Goal: Transaction & Acquisition: Subscribe to service/newsletter

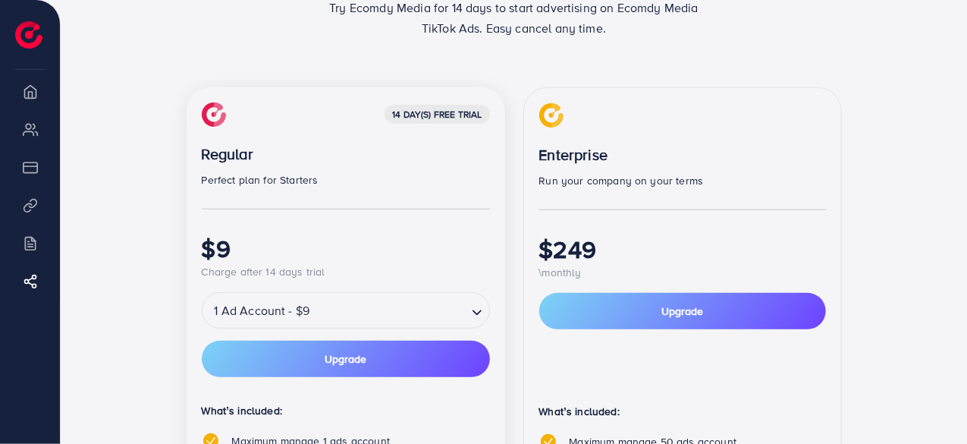
scroll to position [281, 0]
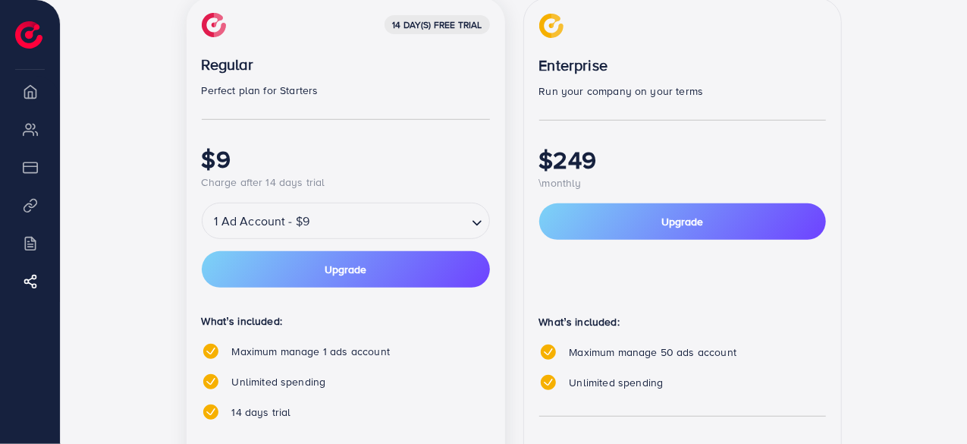
click at [357, 209] on input "Search for option" at bounding box center [389, 221] width 151 height 27
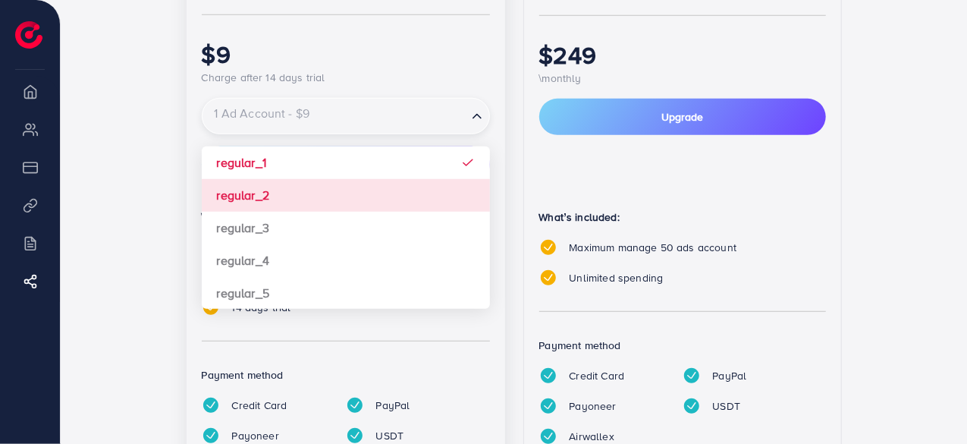
scroll to position [387, 0]
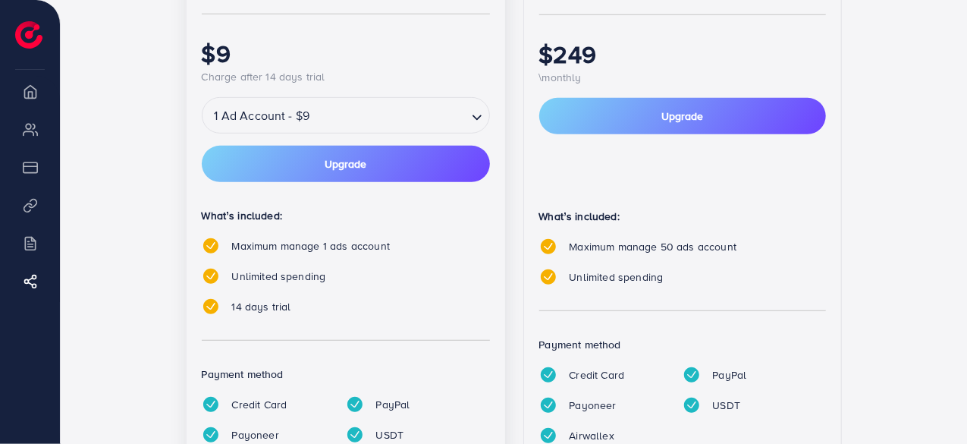
click at [121, 231] on div "14 day(s) free trial Regular Perfect plan for Starters $9 Charge after 14 days …" at bounding box center [514, 206] width 858 height 628
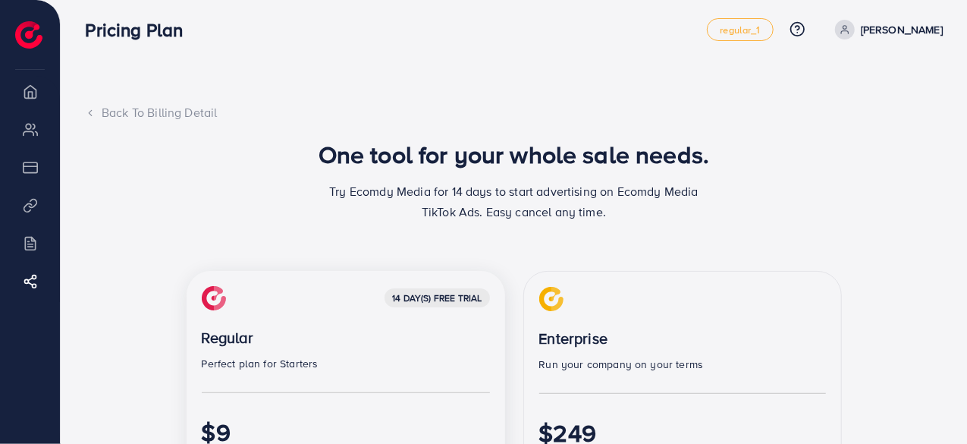
scroll to position [0, 0]
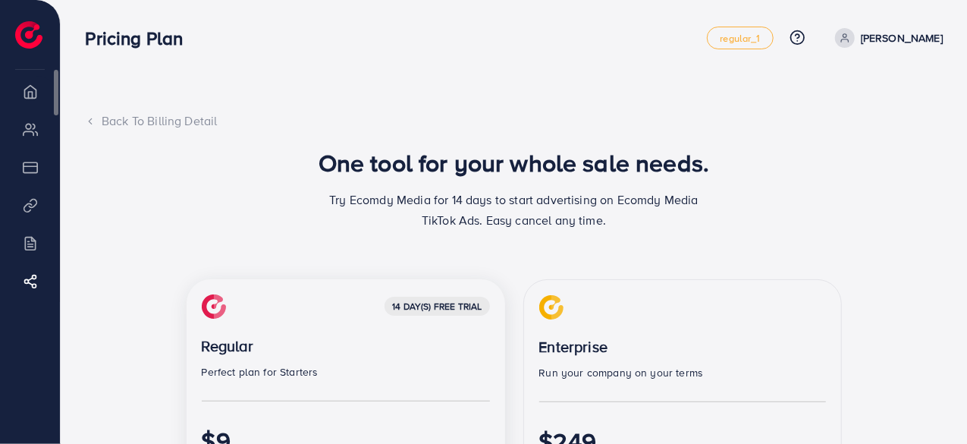
click at [32, 102] on li "Overview" at bounding box center [30, 91] width 60 height 30
click at [858, 43] on link "[PERSON_NAME]" at bounding box center [886, 38] width 114 height 20
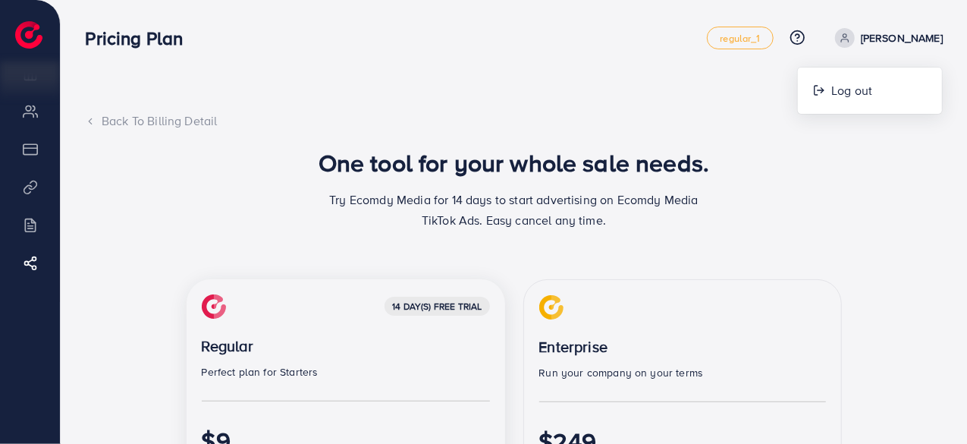
click at [397, 157] on h1 "One tool for your whole sale needs." at bounding box center [513, 162] width 391 height 29
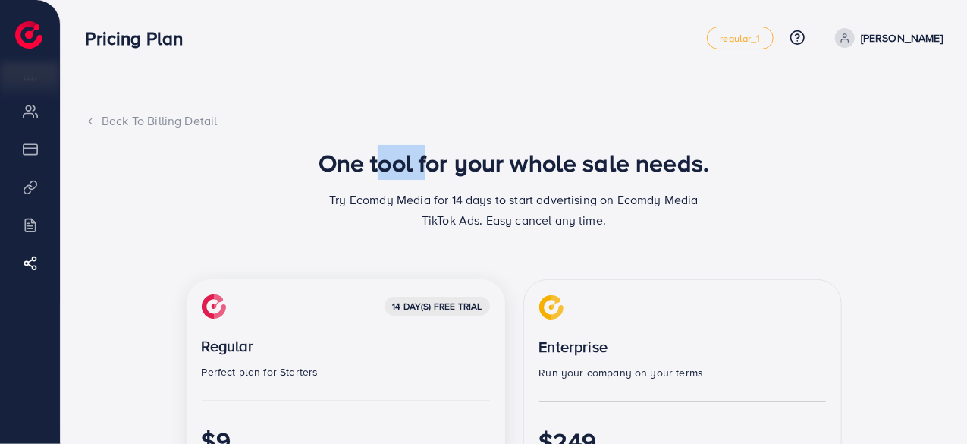
click at [397, 157] on h1 "One tool for your whole sale needs." at bounding box center [513, 162] width 391 height 29
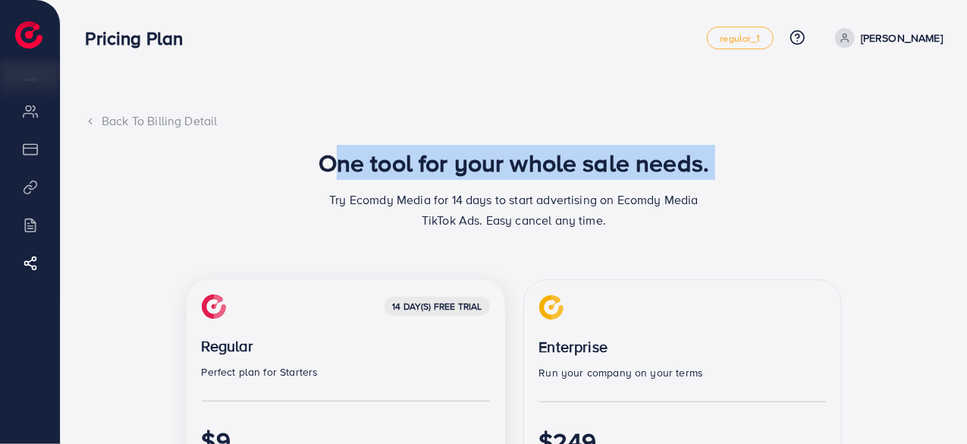
click at [397, 157] on h1 "One tool for your whole sale needs." at bounding box center [513, 162] width 391 height 29
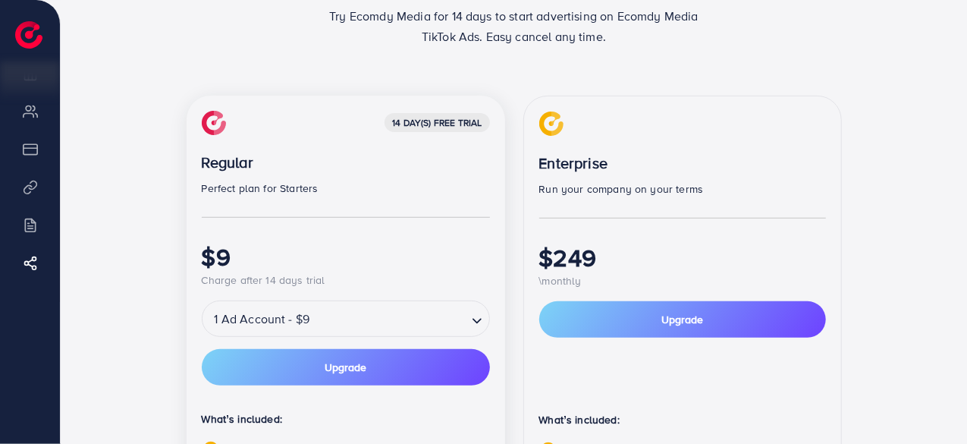
scroll to position [190, 0]
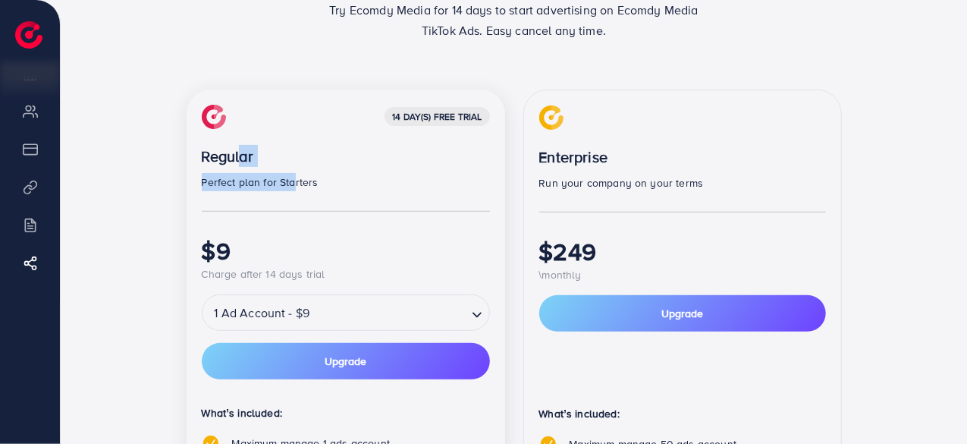
drag, startPoint x: 234, startPoint y: 163, endPoint x: 288, endPoint y: 186, distance: 59.1
click at [288, 186] on div "14 day(s) free trial Regular Perfect plan for Starters $9 Charge after 14 days …" at bounding box center [346, 194] width 288 height 178
click at [301, 187] on p "Perfect plan for Starters" at bounding box center [346, 182] width 288 height 18
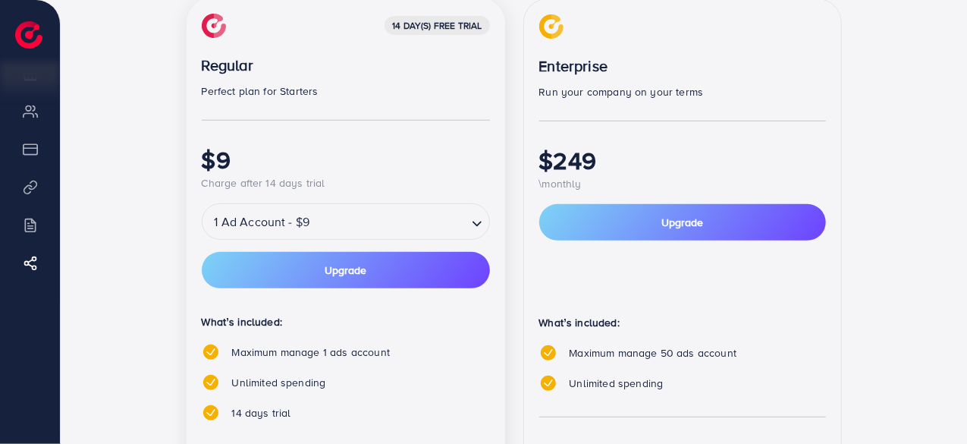
scroll to position [282, 0]
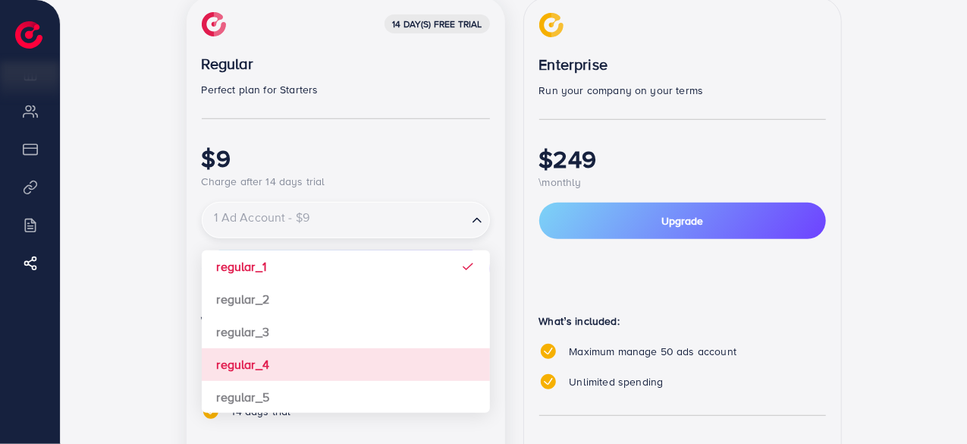
click at [302, 221] on div "1 Ad Account - $9" at bounding box center [334, 219] width 265 height 27
click at [302, 221] on input "Search for option" at bounding box center [335, 220] width 262 height 27
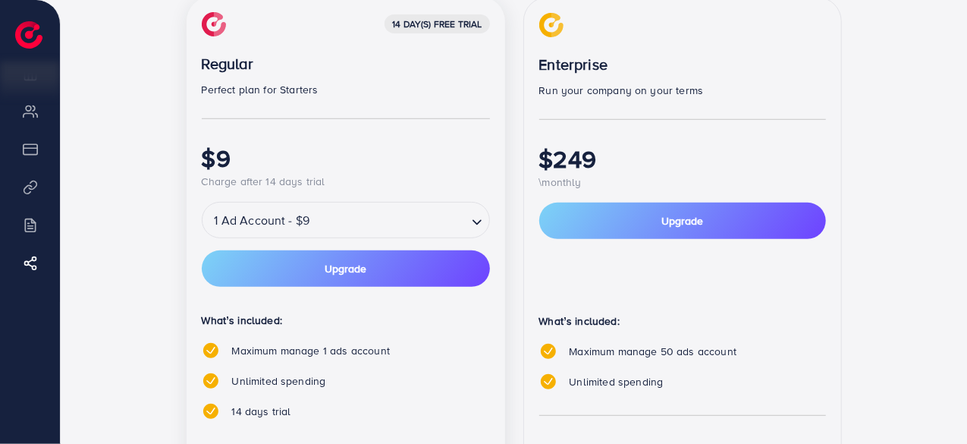
click at [202, 205] on div "1 Ad Account - $9 Loading... regular_1 regular_2 regular_3 regular_4 regular_5" at bounding box center [346, 220] width 288 height 36
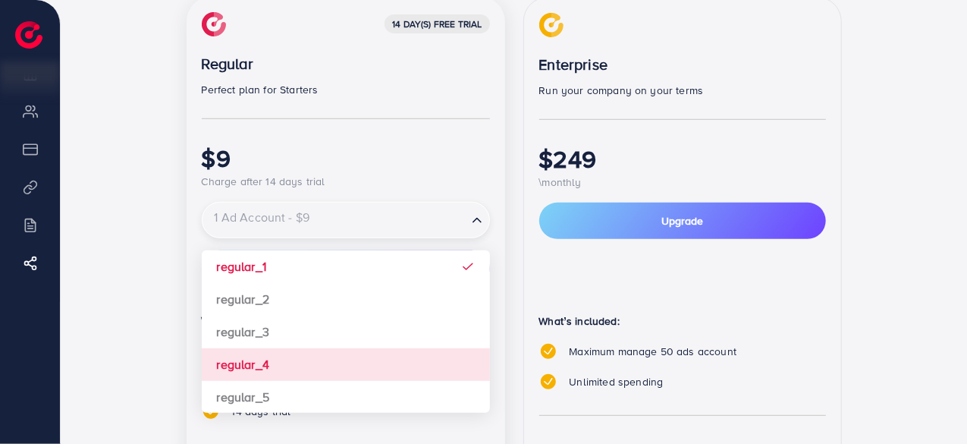
click at [244, 219] on div "1 Ad Account - $9" at bounding box center [334, 219] width 265 height 27
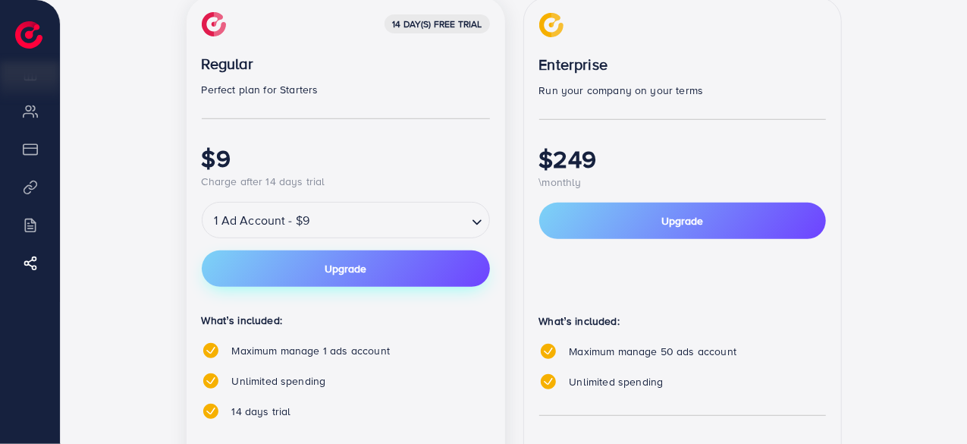
click at [284, 281] on button "Upgrade" at bounding box center [346, 268] width 288 height 36
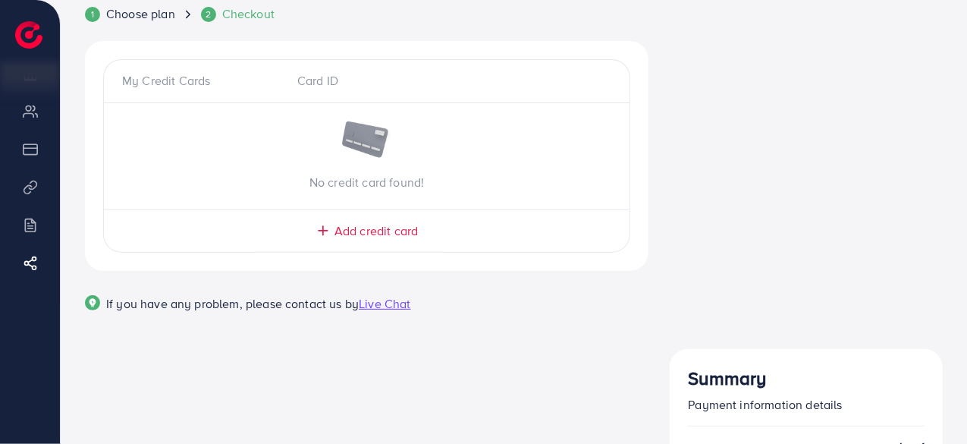
scroll to position [144, 0]
click at [387, 231] on span "Add credit card" at bounding box center [375, 229] width 83 height 17
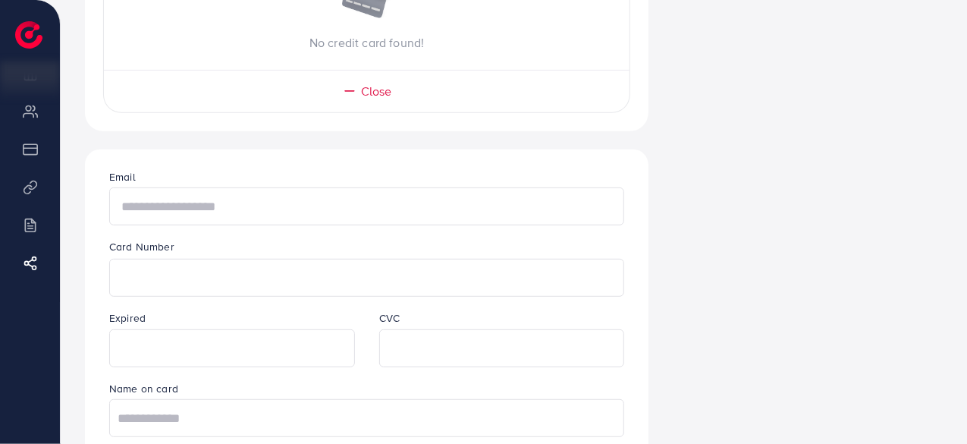
click at [290, 217] on input "text" at bounding box center [366, 206] width 515 height 38
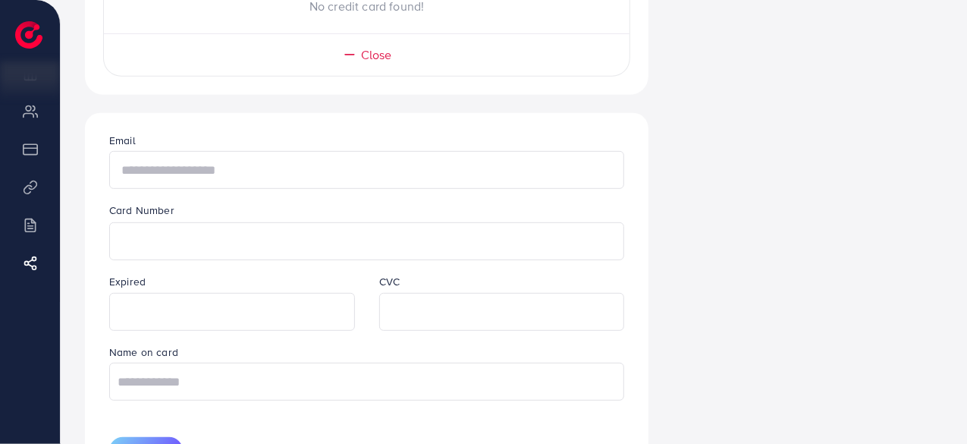
click at [284, 185] on input "text" at bounding box center [366, 170] width 515 height 38
type input "**********"
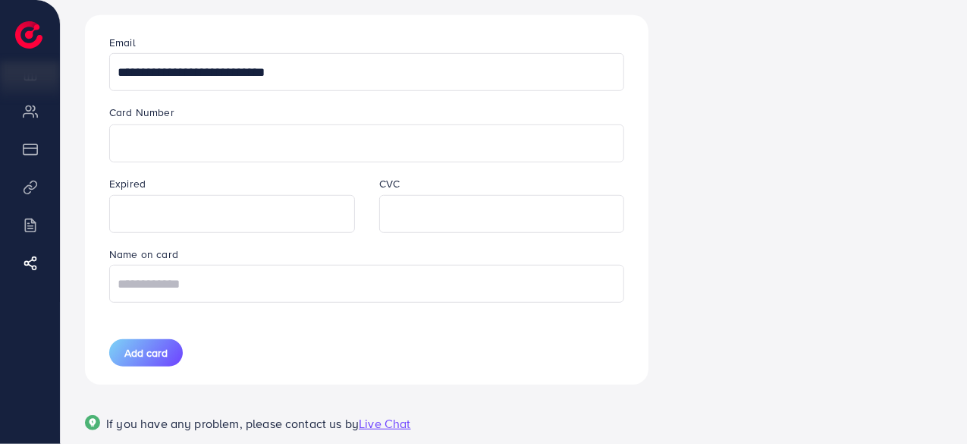
scroll to position [417, 0]
